Goal: Use online tool/utility: Use online tool/utility

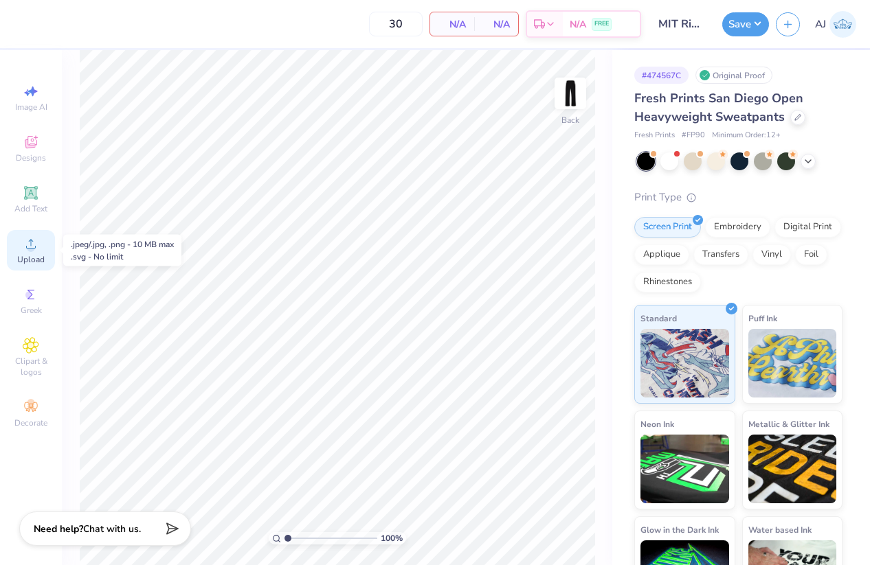
click at [40, 258] on span "Upload" at bounding box center [30, 259] width 27 height 11
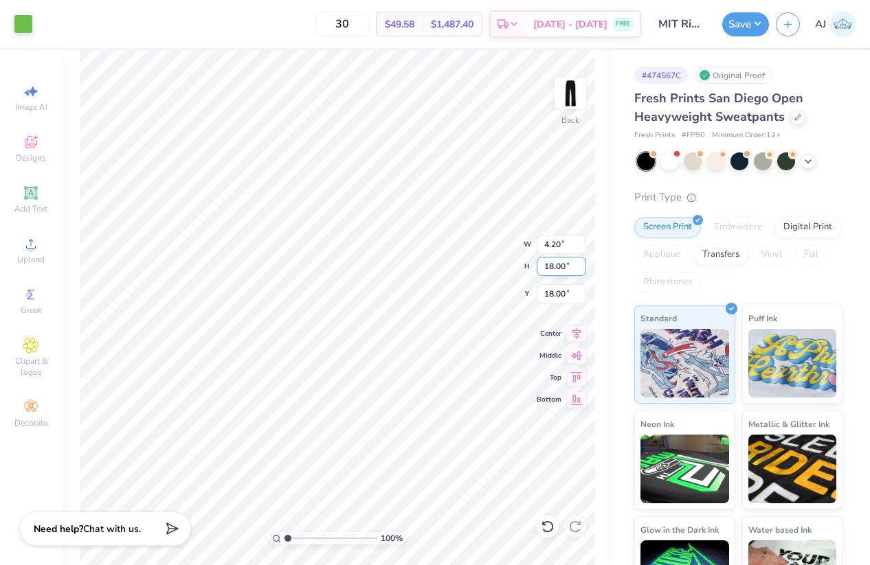
type input "15.31"
click at [561, 267] on input "18.00" at bounding box center [560, 266] width 49 height 19
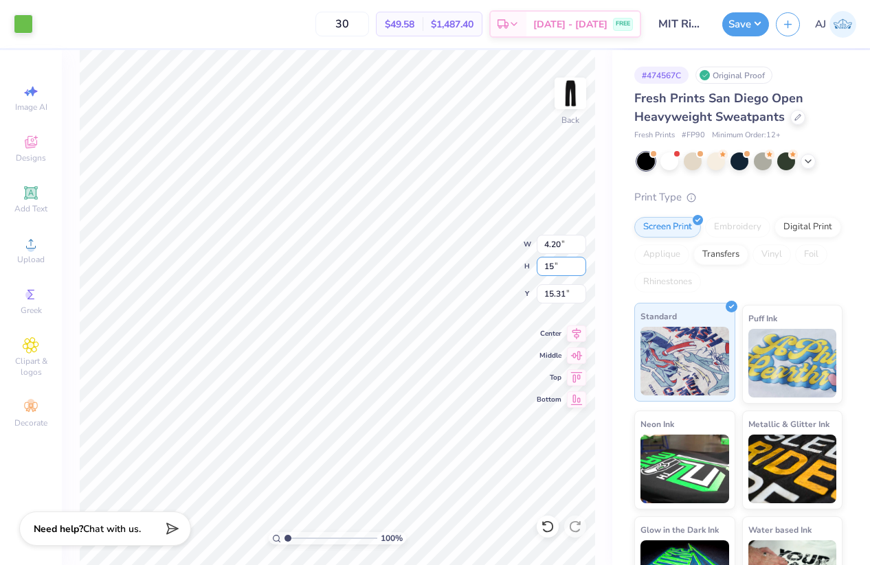
type input "15"
type input "3.50"
type input "15.00"
type input "16.81"
type input "16.62"
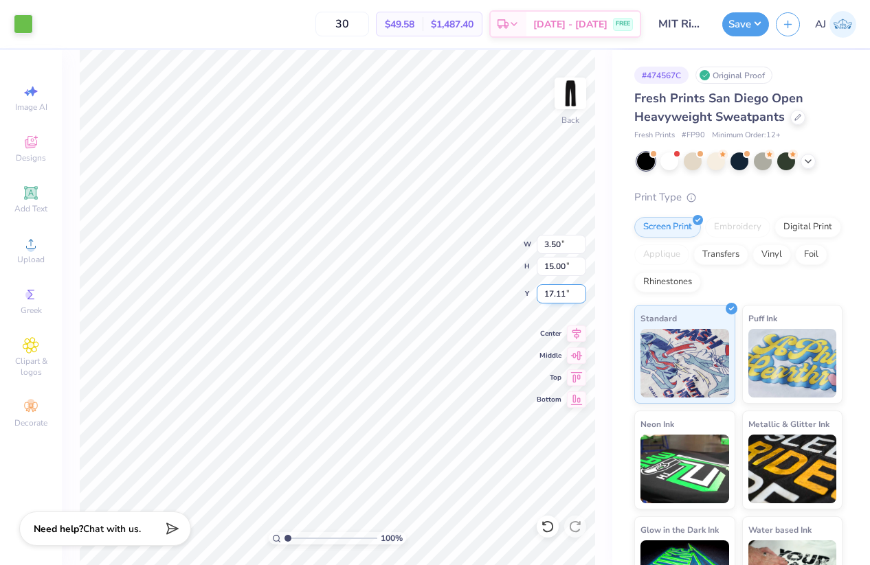
click at [552, 293] on input "17.11" at bounding box center [560, 293] width 49 height 19
type input "15.00"
click at [757, 22] on button "Save" at bounding box center [745, 22] width 47 height 24
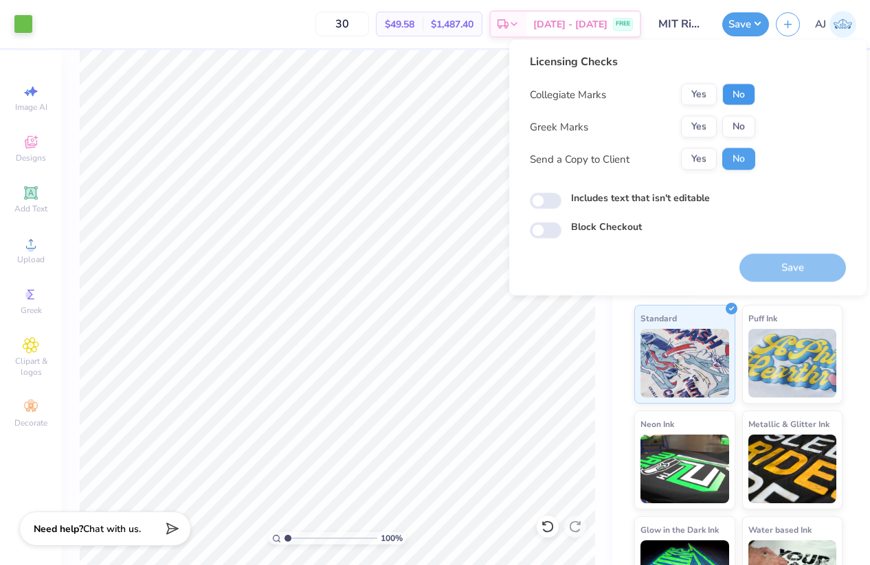
click at [736, 97] on button "No" at bounding box center [738, 95] width 33 height 22
click at [550, 199] on input "Includes text that isn't editable" at bounding box center [546, 201] width 32 height 16
checkbox input "true"
click at [721, 122] on div "Yes No" at bounding box center [718, 127] width 74 height 22
click at [746, 120] on button "No" at bounding box center [738, 127] width 33 height 22
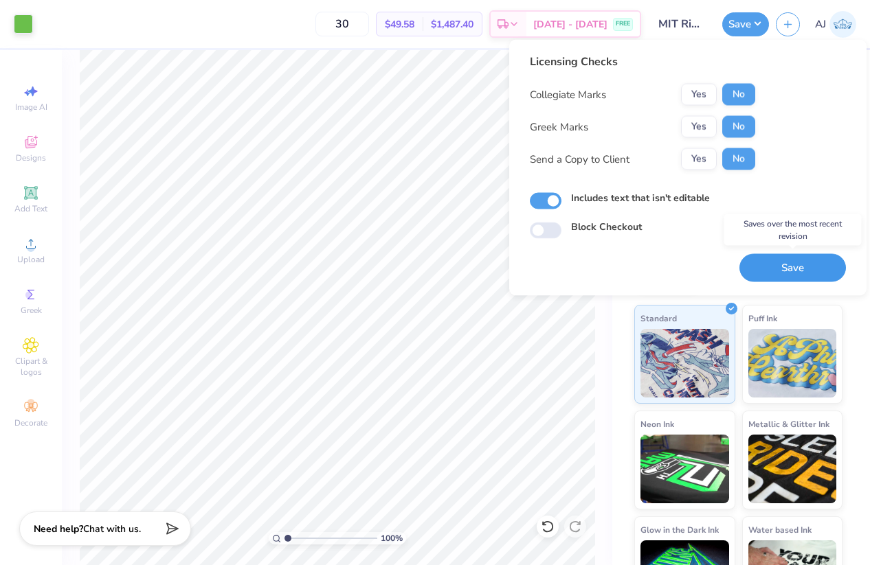
click at [791, 273] on button "Save" at bounding box center [792, 268] width 106 height 28
